Goal: Task Accomplishment & Management: Use online tool/utility

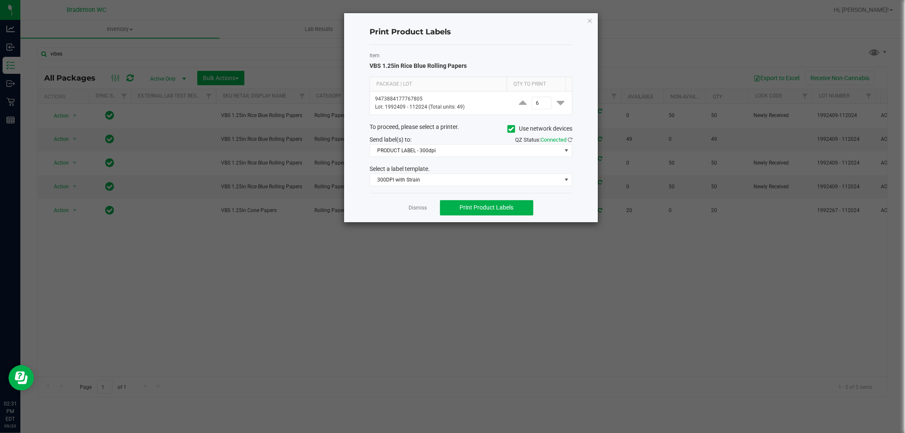
drag, startPoint x: 588, startPoint y: 19, endPoint x: 570, endPoint y: 32, distance: 21.5
click at [587, 21] on icon "button" at bounding box center [590, 20] width 6 height 10
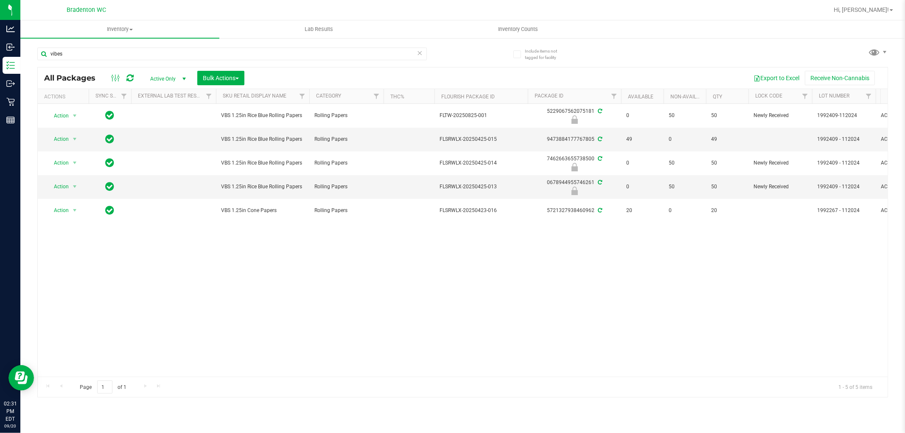
click at [422, 54] on icon at bounding box center [420, 52] width 6 height 10
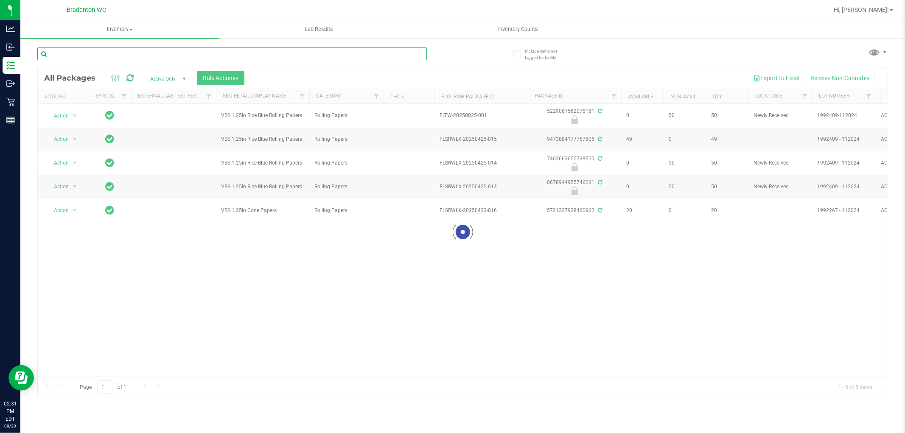
click at [371, 56] on input "text" at bounding box center [231, 53] width 389 height 13
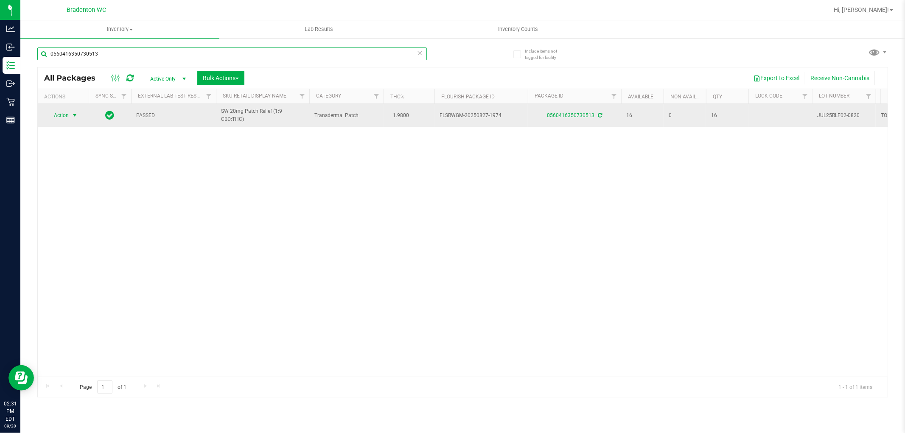
type input "0560416350730513"
click at [58, 116] on span "Action" at bounding box center [57, 115] width 23 height 12
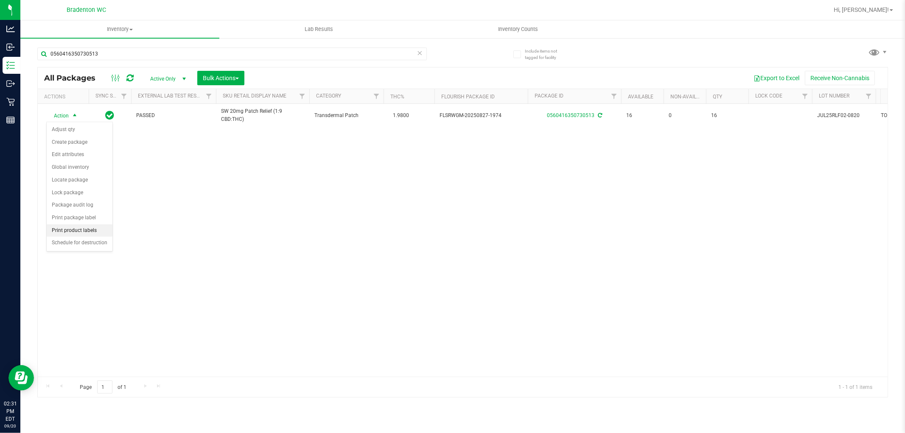
click at [80, 228] on li "Print product labels" at bounding box center [80, 230] width 66 height 13
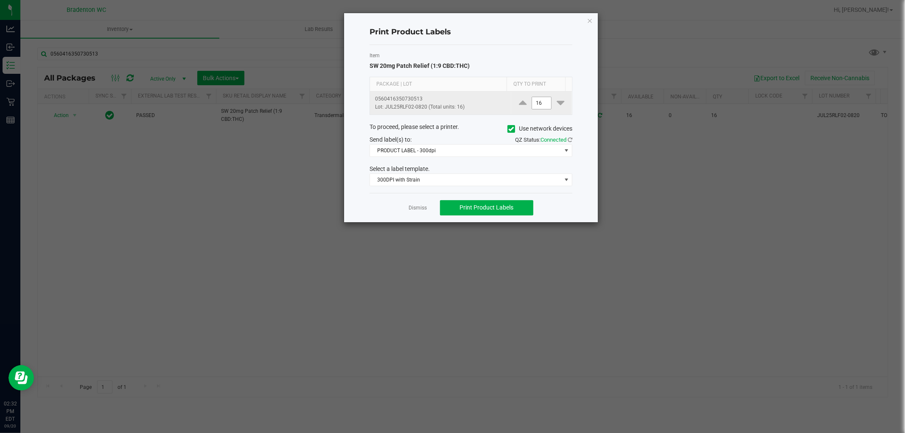
click at [540, 102] on input "16" at bounding box center [542, 103] width 20 height 12
click at [497, 208] on span "Print Product Labels" at bounding box center [486, 207] width 54 height 7
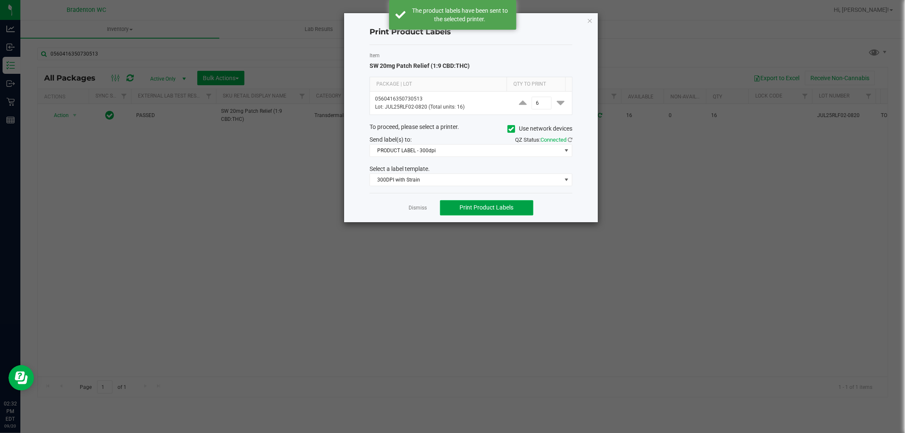
click at [490, 206] on span "Print Product Labels" at bounding box center [486, 207] width 54 height 7
click at [489, 212] on button "Print Product Labels" at bounding box center [486, 207] width 93 height 15
click at [489, 211] on button "Print Product Labels" at bounding box center [486, 207] width 93 height 15
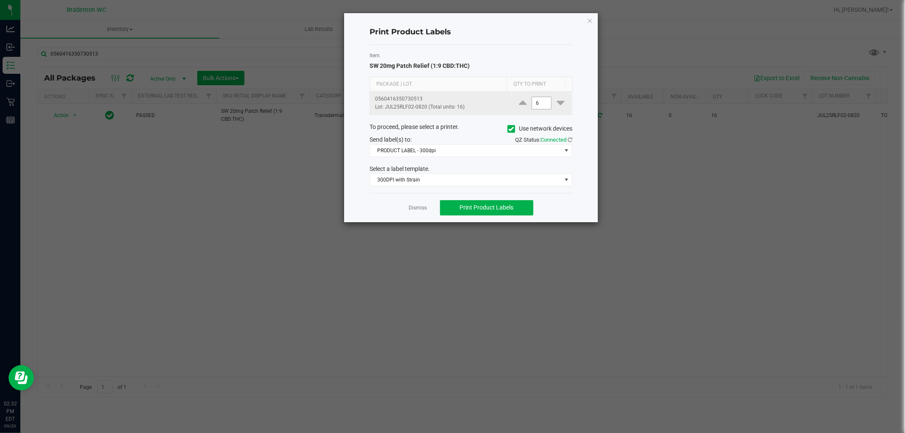
click at [540, 98] on input "6" at bounding box center [542, 103] width 20 height 12
click at [498, 207] on span "Print Product Labels" at bounding box center [486, 207] width 54 height 7
click at [544, 104] on input "3" at bounding box center [542, 103] width 20 height 12
type input "2"
click at [501, 213] on button "Print Product Labels" at bounding box center [486, 207] width 93 height 15
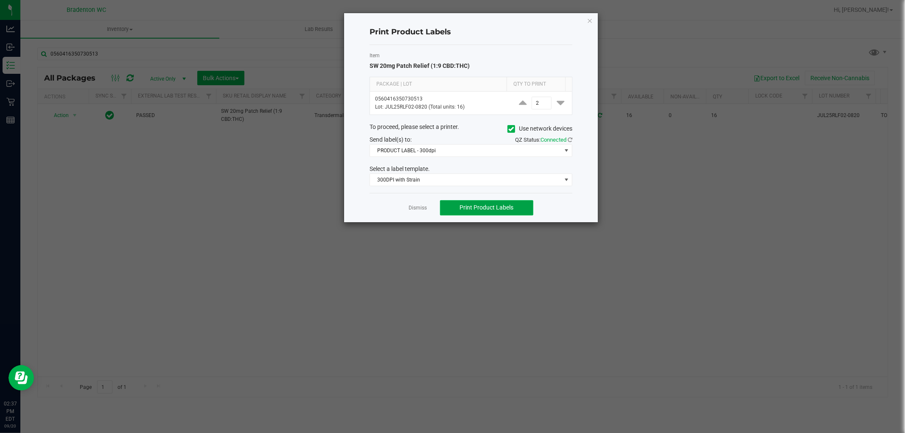
click at [474, 208] on span "Print Product Labels" at bounding box center [486, 207] width 54 height 7
click at [591, 20] on icon "button" at bounding box center [590, 20] width 6 height 10
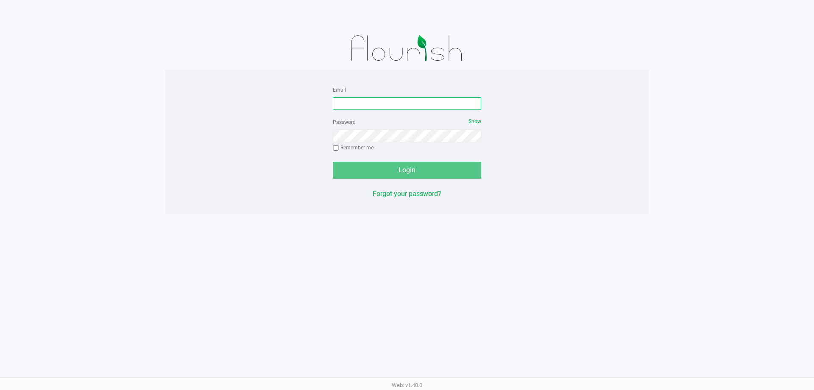
click at [350, 102] on input "Email" at bounding box center [407, 103] width 148 height 13
type input "[EMAIL_ADDRESS][DOMAIN_NAME]"
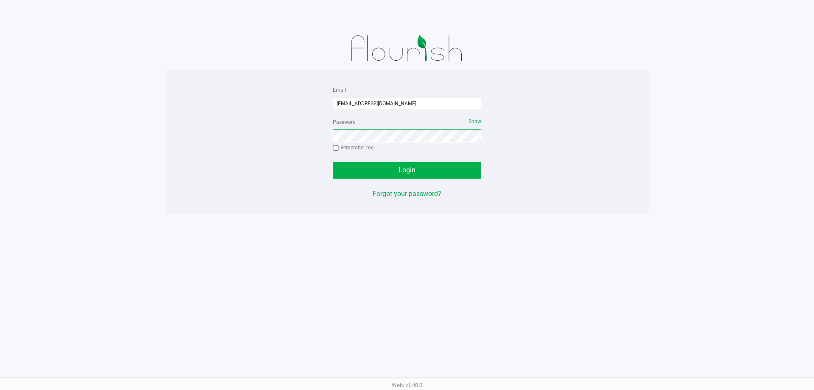
click at [333, 162] on button "Login" at bounding box center [407, 170] width 148 height 17
